Goal: Download file/media

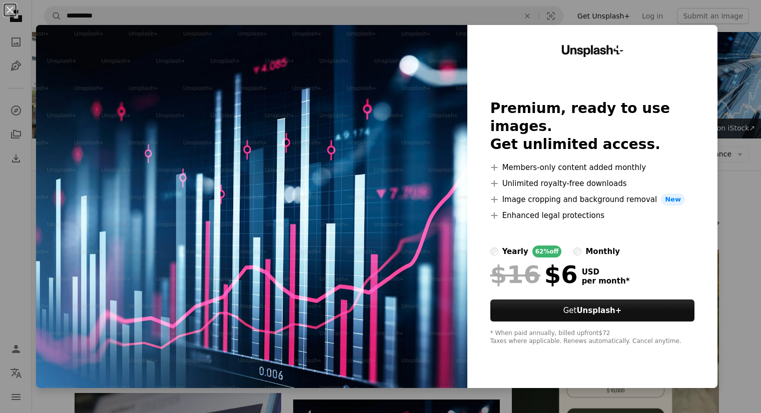
scroll to position [250, 0]
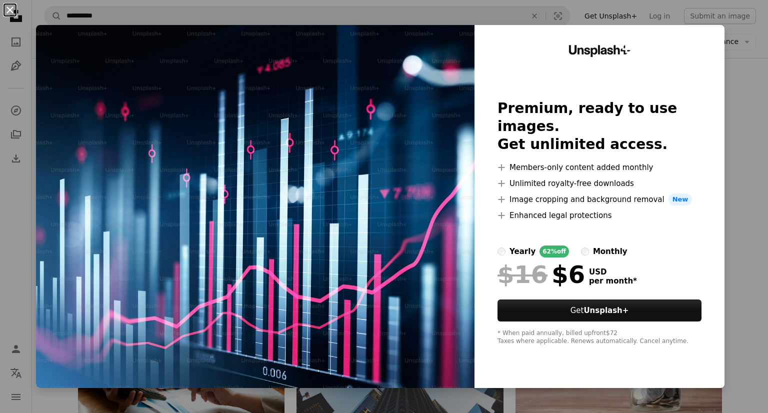
click at [10, 9] on button "An X shape" at bounding box center [10, 10] width 12 height 12
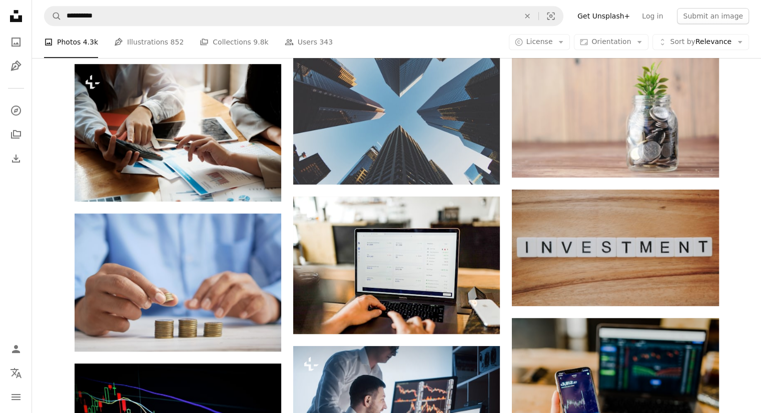
scroll to position [500, 0]
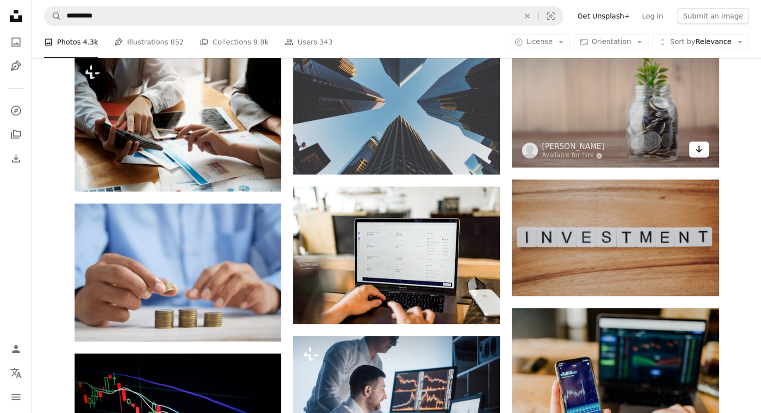
click at [696, 150] on icon "Download" at bounding box center [698, 149] width 7 height 7
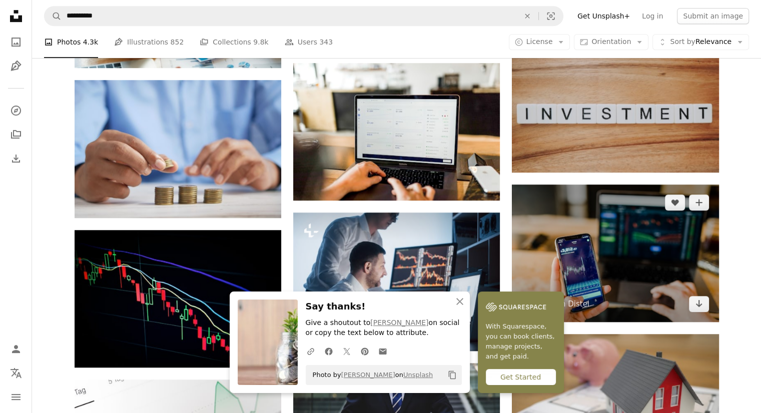
scroll to position [650, 0]
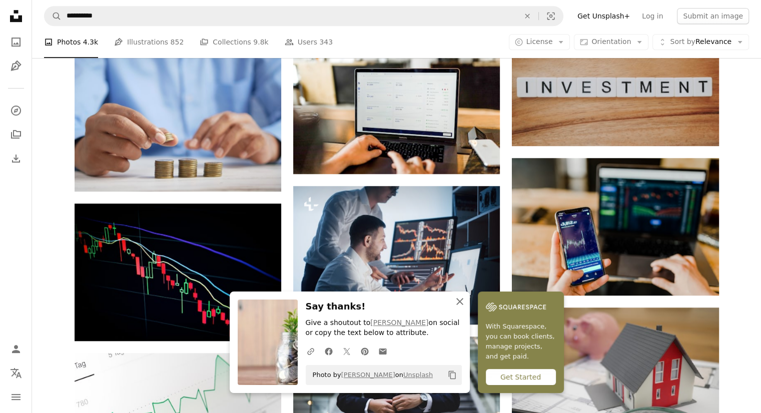
click at [460, 297] on icon "An X shape" at bounding box center [460, 302] width 12 height 12
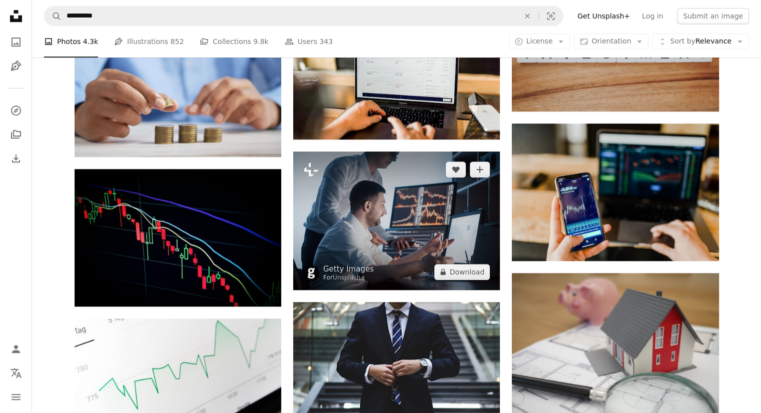
scroll to position [700, 0]
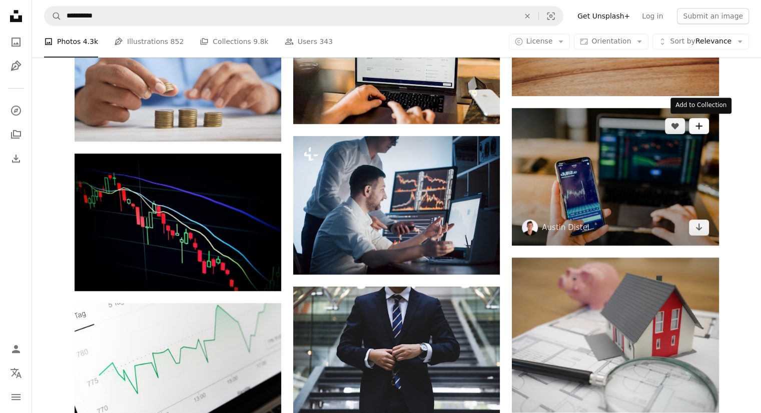
click at [700, 129] on icon "A plus sign" at bounding box center [699, 126] width 8 height 8
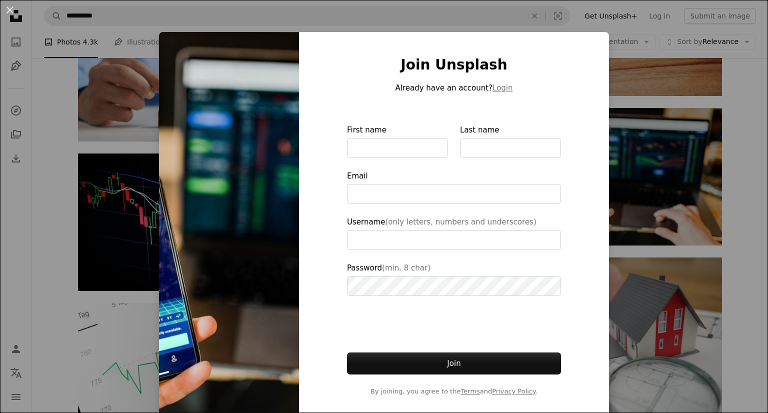
click at [631, 236] on div "An X shape Join Unsplash Already have an account? Login First name Last name Em…" at bounding box center [384, 206] width 768 height 413
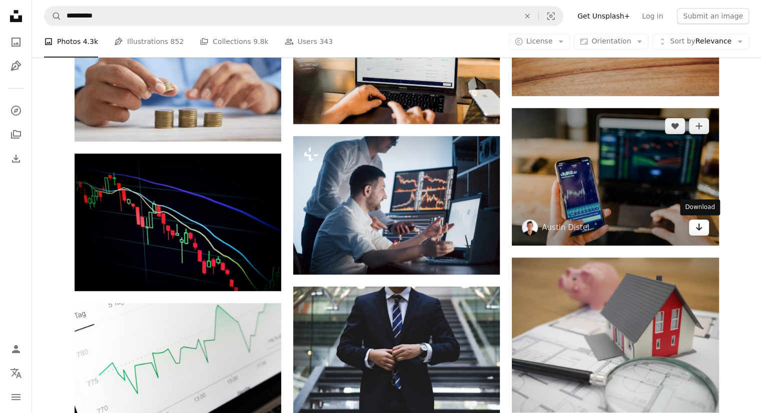
click at [694, 235] on link "Arrow pointing down" at bounding box center [699, 228] width 20 height 16
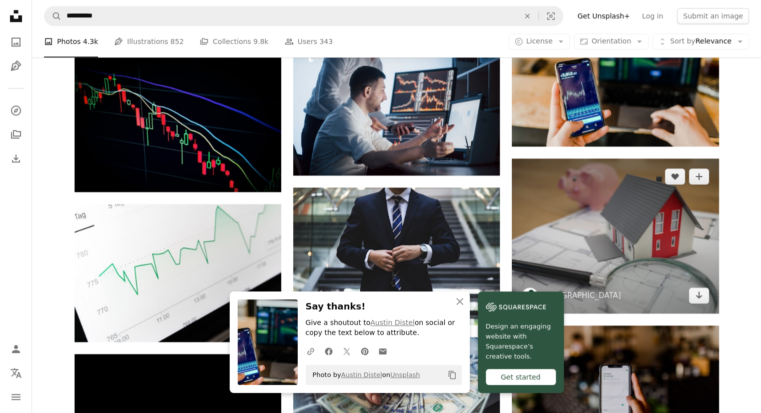
scroll to position [800, 0]
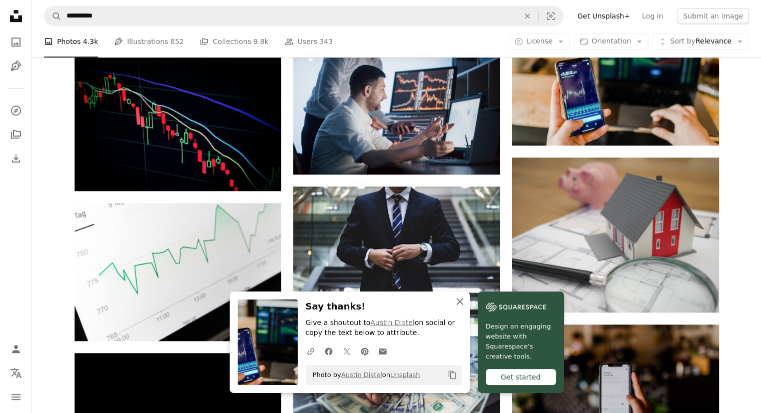
click at [457, 300] on icon "button" at bounding box center [459, 301] width 7 height 7
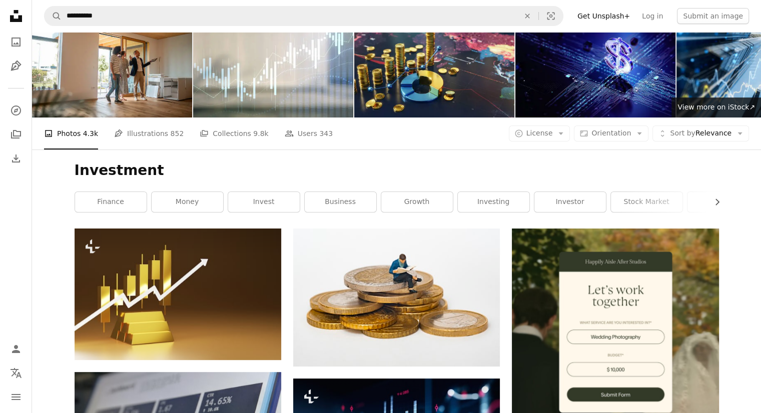
scroll to position [0, 0]
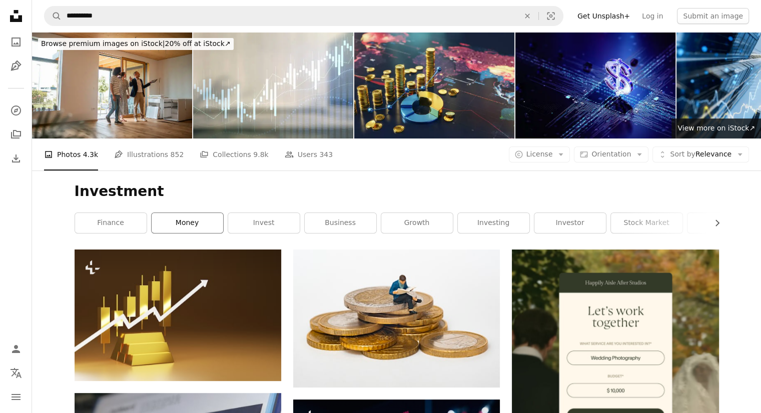
click at [167, 220] on link "money" at bounding box center [188, 223] width 72 height 20
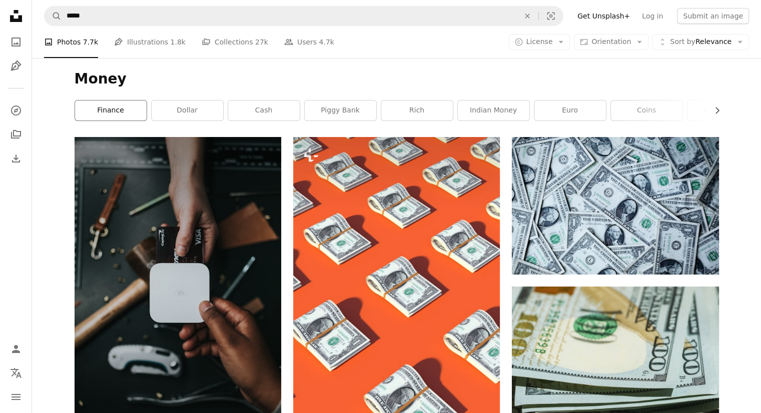
click at [106, 105] on link "finance" at bounding box center [111, 111] width 72 height 20
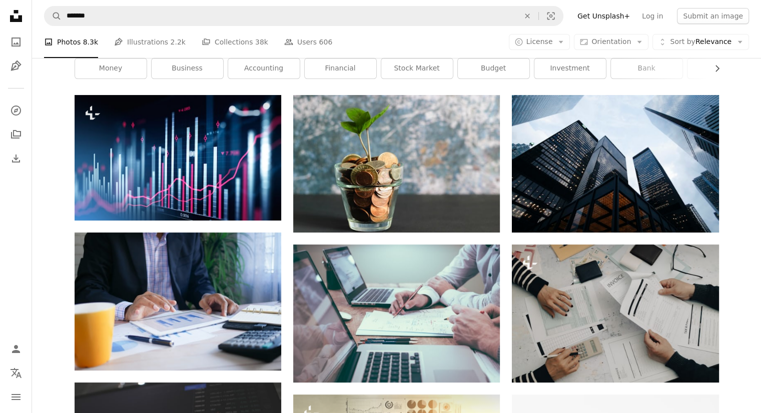
scroll to position [100, 0]
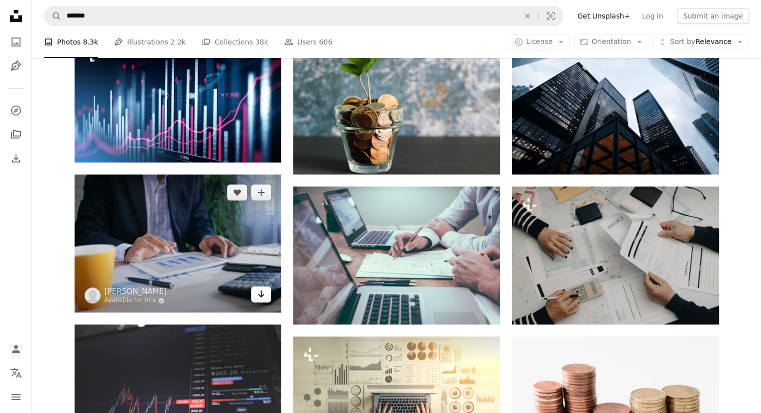
click at [259, 295] on icon "Download" at bounding box center [261, 294] width 7 height 7
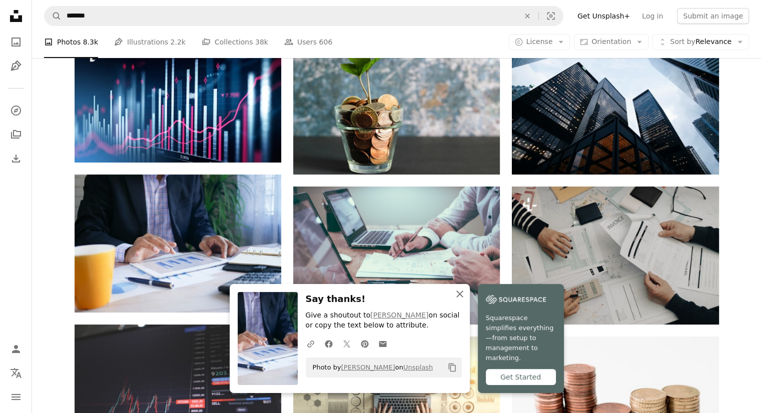
click at [460, 299] on icon "An X shape" at bounding box center [460, 294] width 12 height 12
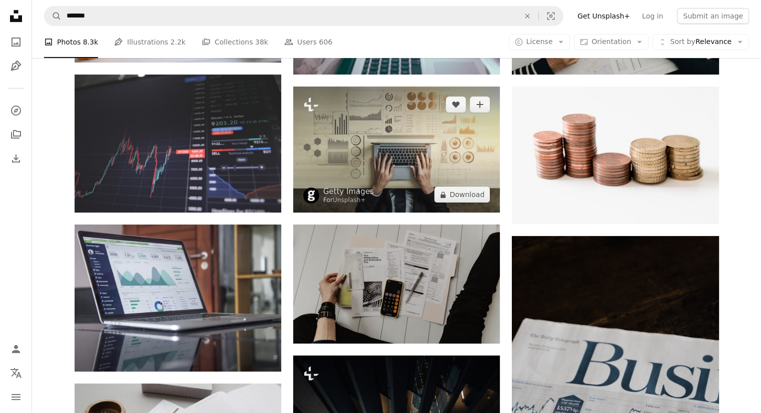
scroll to position [400, 0]
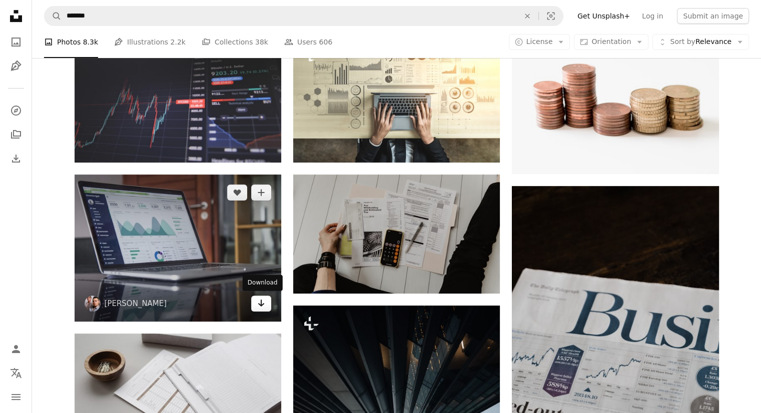
click at [264, 301] on icon "Arrow pointing down" at bounding box center [261, 303] width 8 height 12
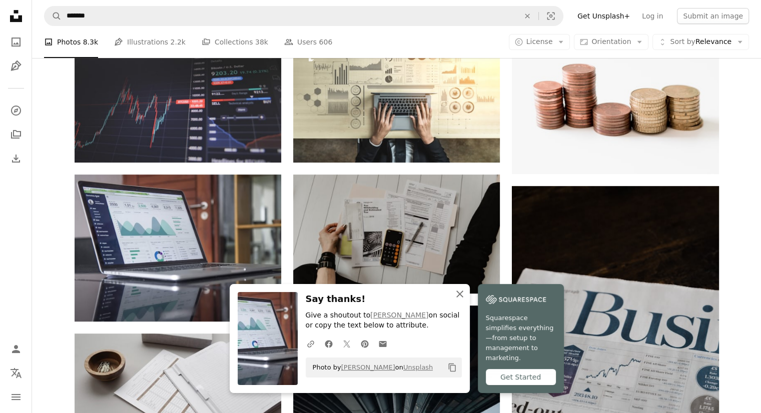
click at [455, 300] on icon "An X shape" at bounding box center [460, 294] width 12 height 12
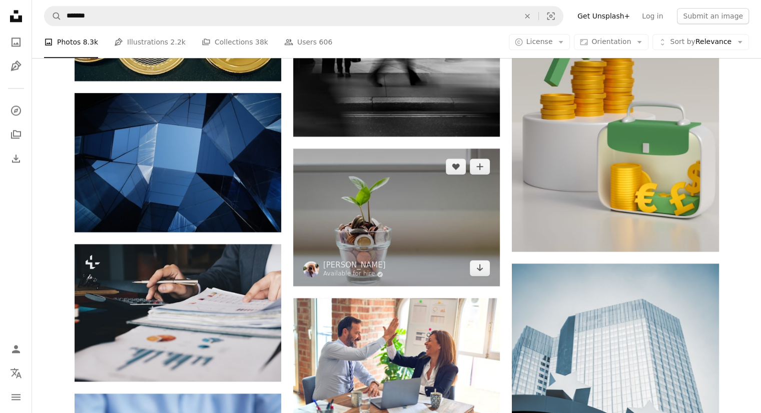
scroll to position [1400, 0]
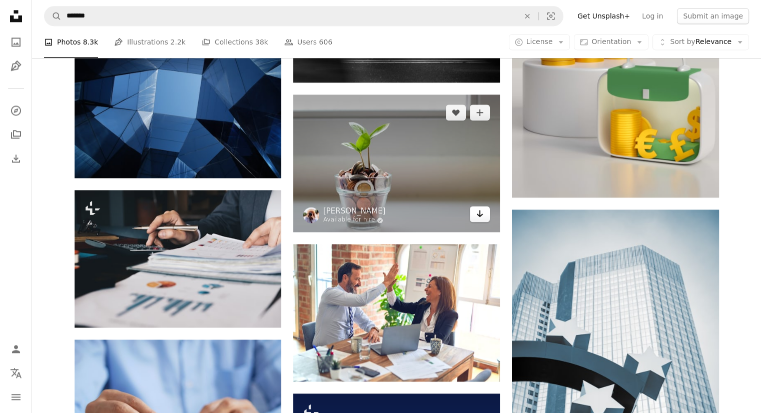
click at [484, 214] on link "Arrow pointing down" at bounding box center [480, 214] width 20 height 16
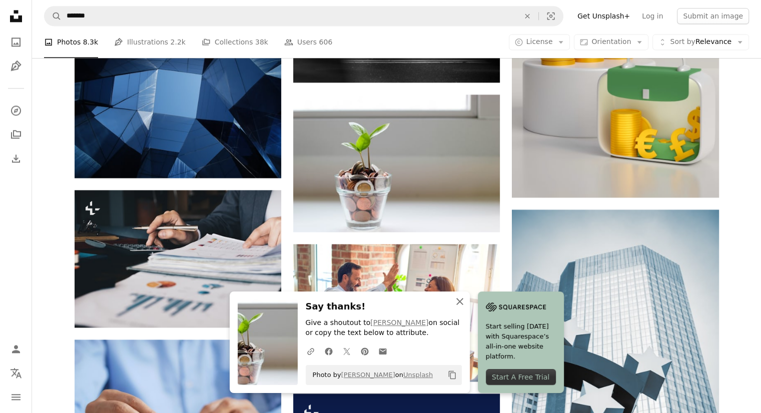
click at [460, 302] on icon "button" at bounding box center [459, 301] width 7 height 7
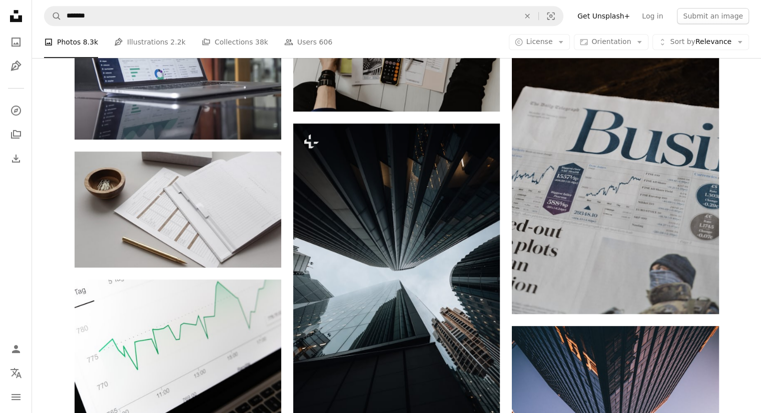
scroll to position [0, 0]
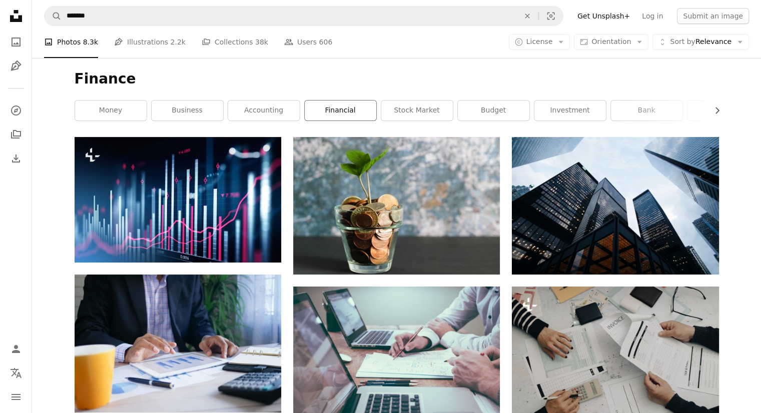
click at [340, 109] on link "financial" at bounding box center [341, 111] width 72 height 20
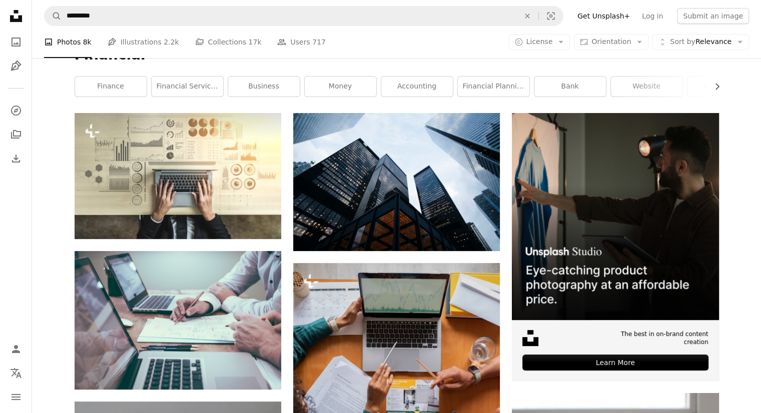
scroll to position [50, 0]
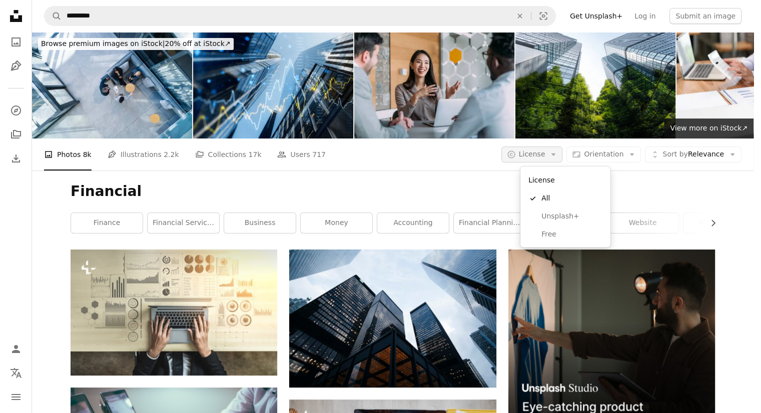
click at [563, 147] on button "A copyright icon © License Arrow down" at bounding box center [532, 155] width 62 height 16
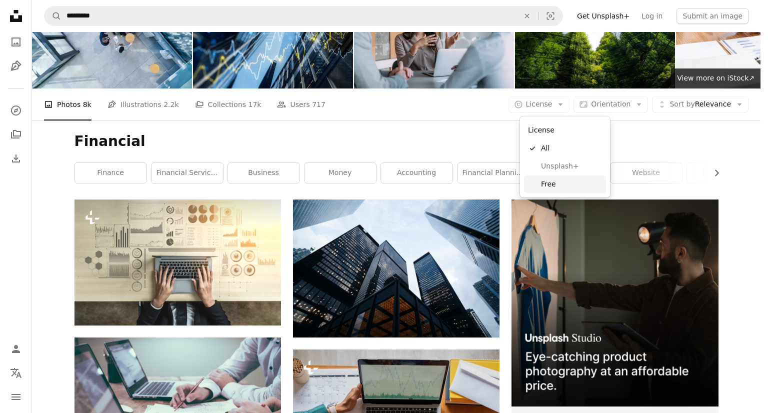
click at [543, 182] on span "Free" at bounding box center [571, 185] width 61 height 10
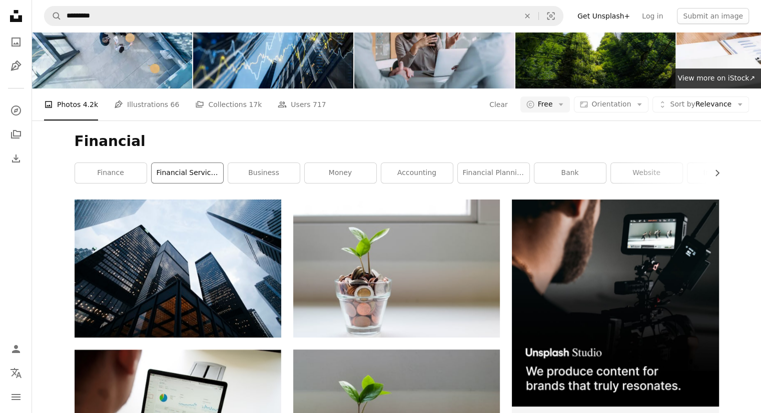
click at [175, 183] on link "financial services" at bounding box center [188, 173] width 72 height 20
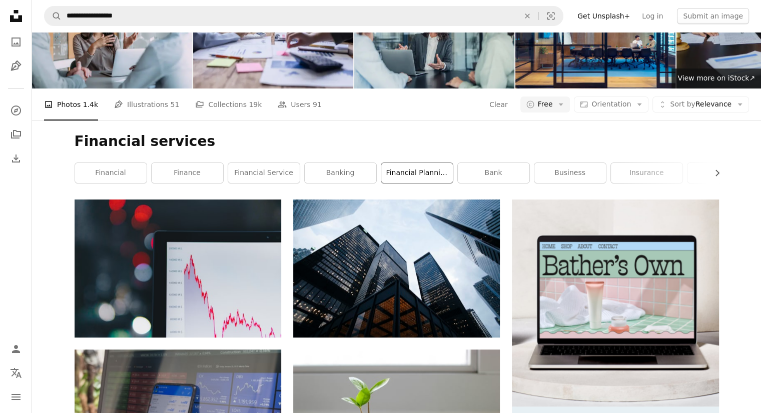
click at [424, 183] on link "financial planning" at bounding box center [417, 173] width 72 height 20
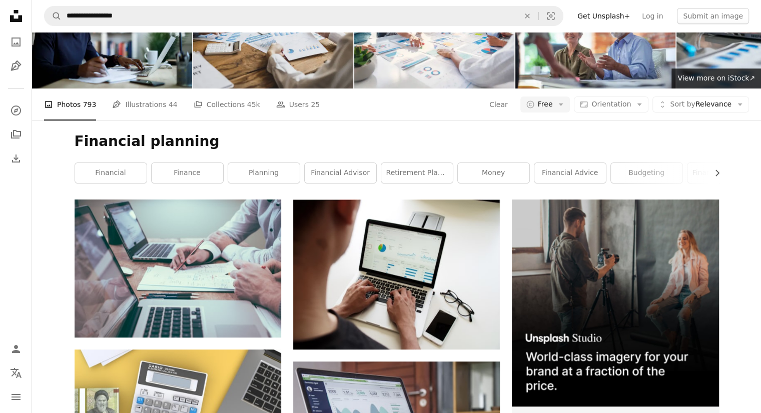
scroll to position [650, 0]
